Goal: Use online tool/utility: Utilize a website feature to perform a specific function

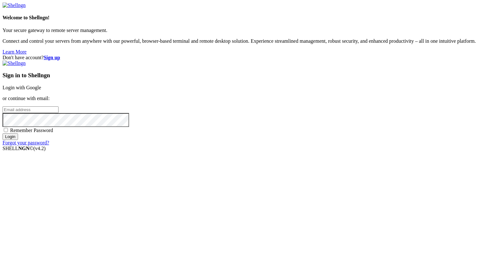
click at [41, 87] on link "Login with Google" at bounding box center [22, 87] width 39 height 5
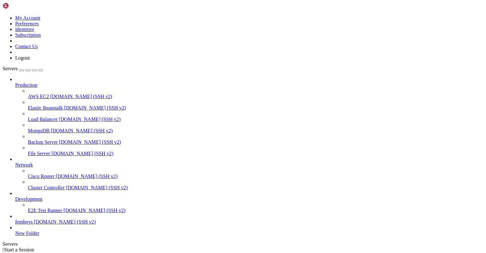
scroll to position [19, 0]
click at [48, 221] on span "[DOMAIN_NAME] (SSH v2)" at bounding box center [65, 221] width 62 height 5
click at [30, 219] on span "femboys" at bounding box center [23, 221] width 17 height 5
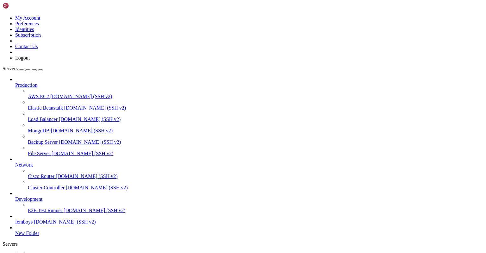
drag, startPoint x: 13, startPoint y: 569, endPoint x: 5, endPoint y: 526, distance: 43.8
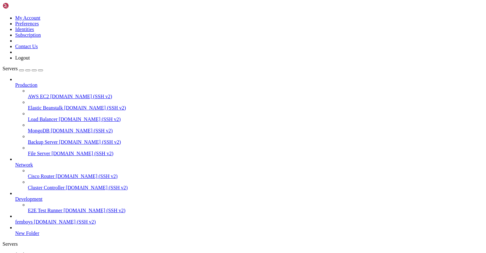
drag, startPoint x: 5, startPoint y: 525, endPoint x: 15, endPoint y: 570, distance: 46.3
